Goal: Task Accomplishment & Management: Complete application form

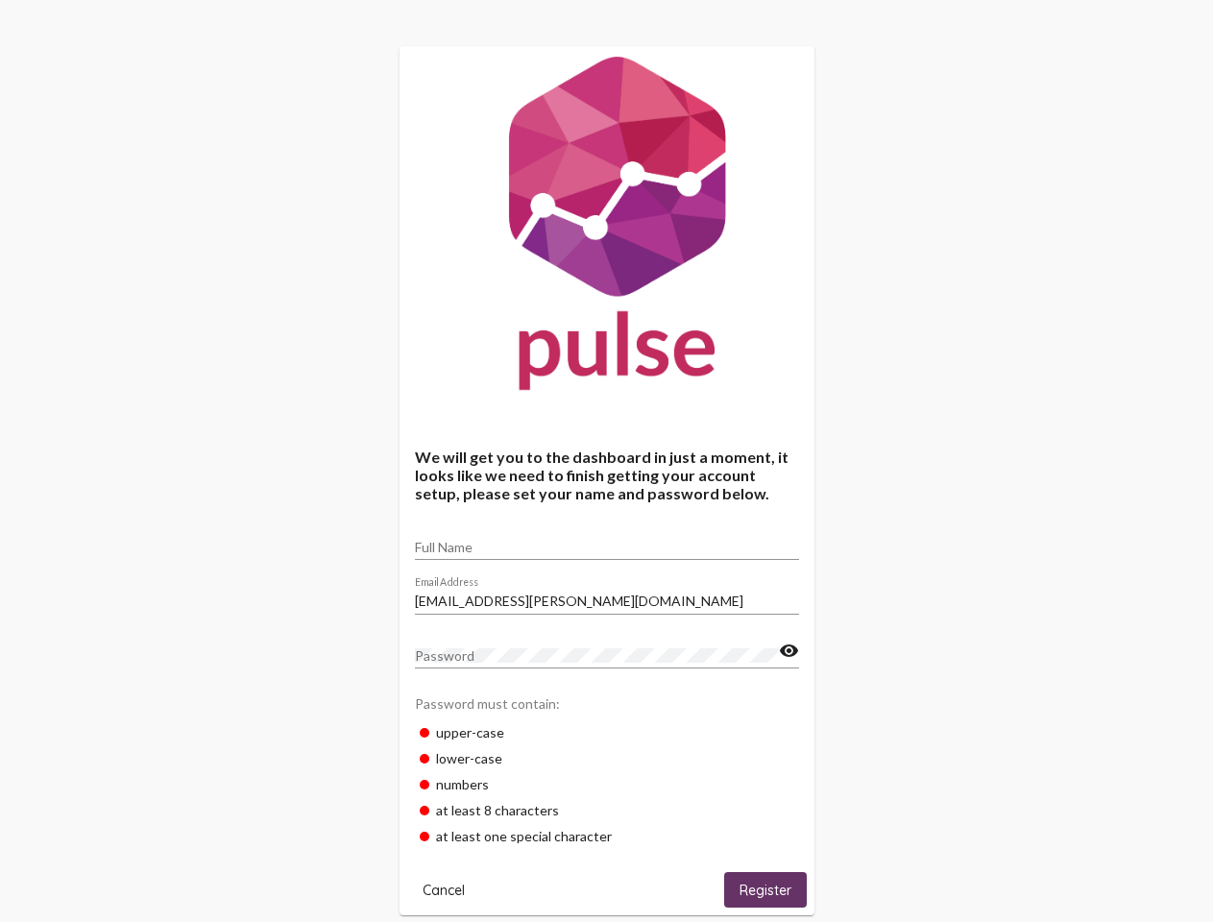
click at [607, 541] on input "Full Name" at bounding box center [607, 547] width 384 height 15
click at [607, 595] on input "[EMAIL_ADDRESS][PERSON_NAME][DOMAIN_NAME]" at bounding box center [607, 600] width 384 height 15
click at [788, 651] on mat-icon "visibility" at bounding box center [789, 651] width 20 height 23
click at [444, 889] on span "Cancel" at bounding box center [444, 890] width 42 height 17
click at [765, 889] on span "Register" at bounding box center [765, 890] width 52 height 17
